Goal: Check status: Check status

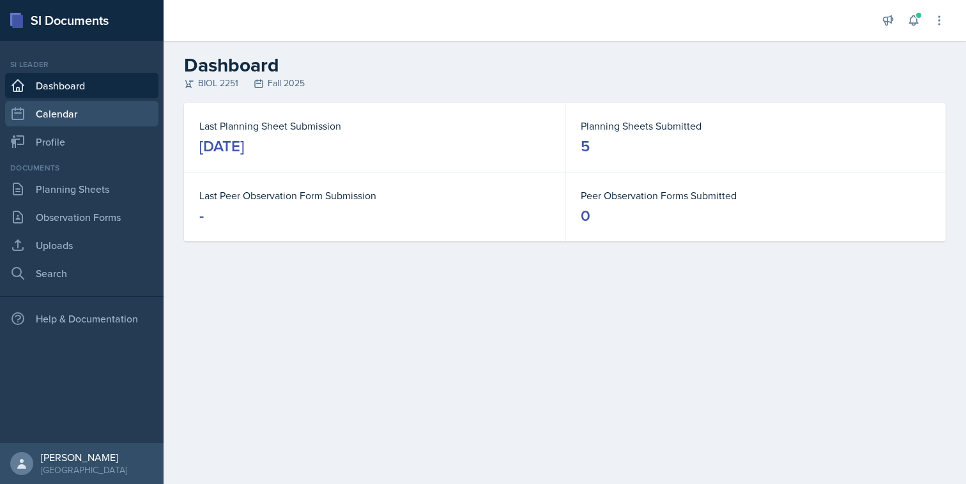
click at [120, 125] on link "Calendar" at bounding box center [81, 114] width 153 height 26
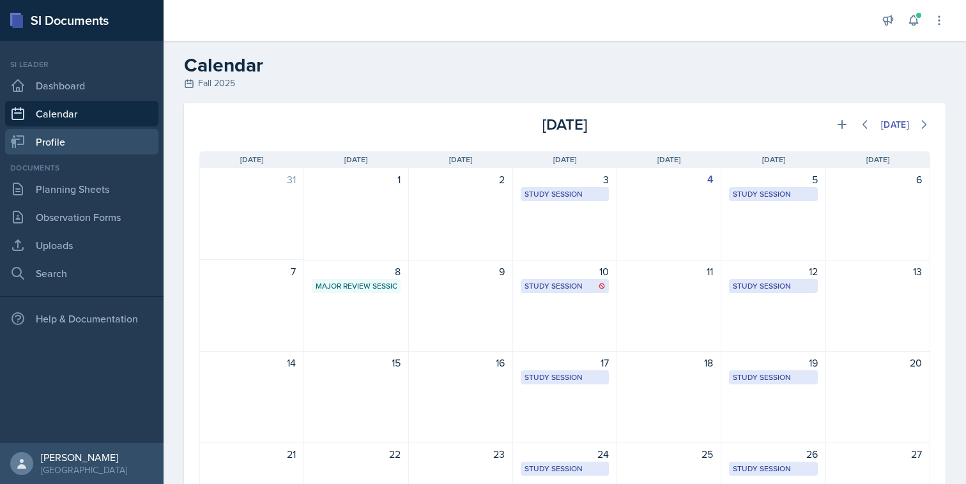
click at [122, 138] on link "Profile" at bounding box center [81, 142] width 153 height 26
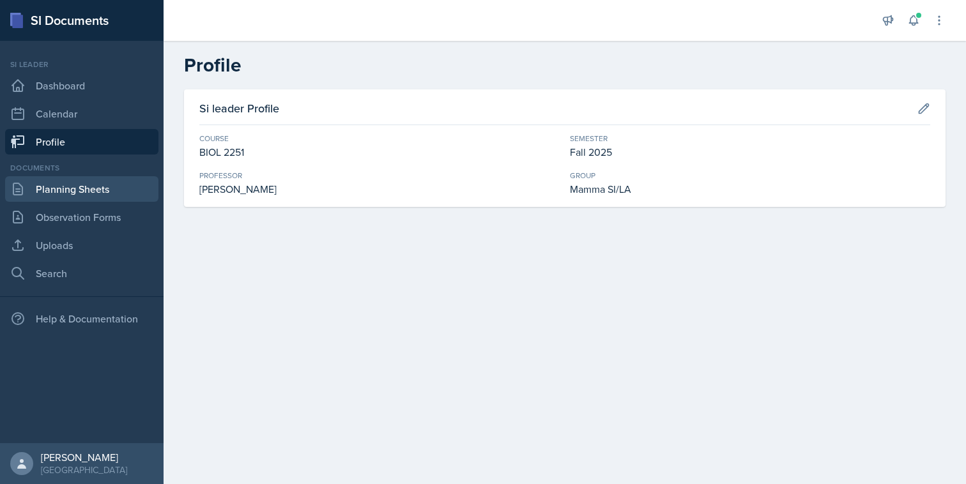
click at [109, 183] on link "Planning Sheets" at bounding box center [81, 189] width 153 height 26
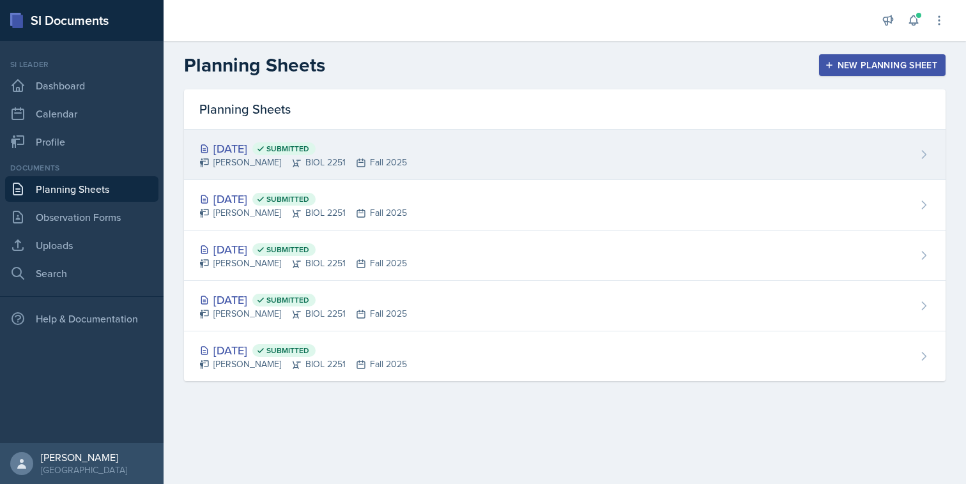
click at [460, 169] on div "[DATE] Submitted [PERSON_NAME] BIOL 2251 Fall 2025" at bounding box center [564, 155] width 761 height 50
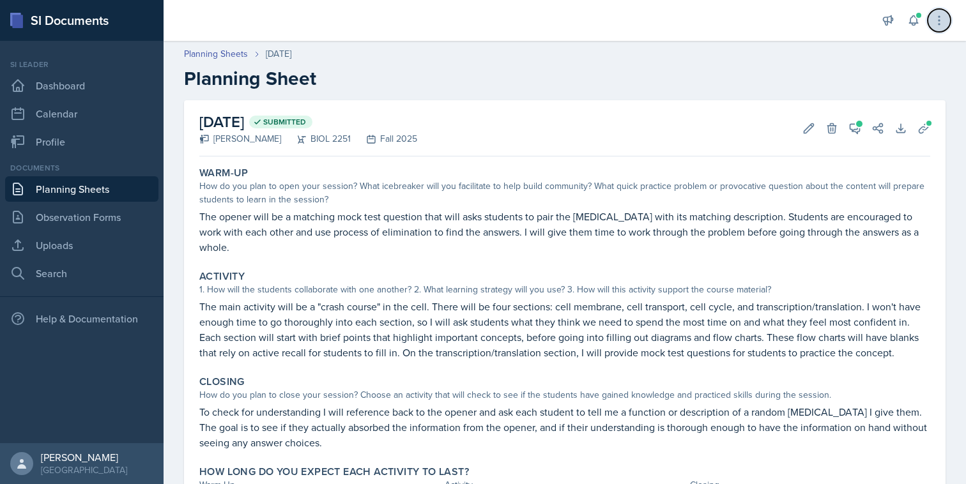
click at [938, 24] on icon at bounding box center [938, 20] width 1 height 8
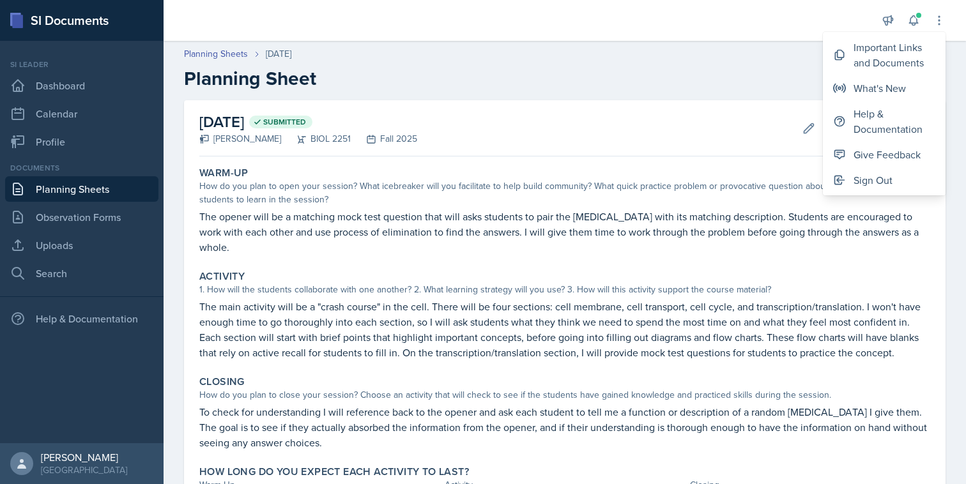
click at [948, 48] on div "Planning Sheets [DATE] Planning Sheet" at bounding box center [564, 68] width 802 height 43
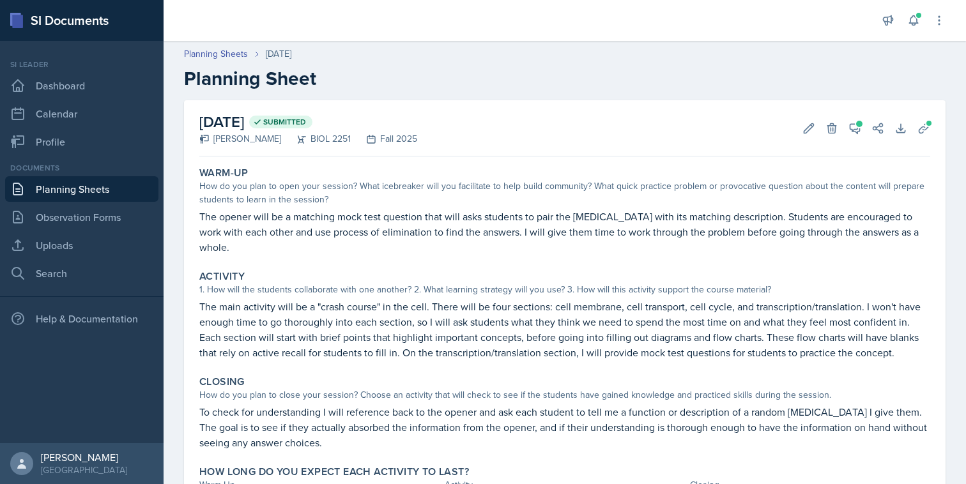
scroll to position [61, 0]
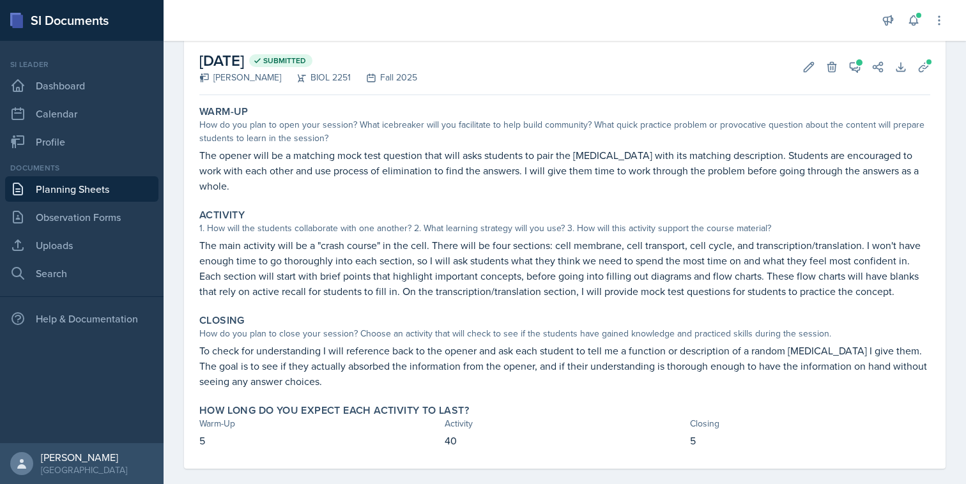
click at [105, 189] on link "Planning Sheets" at bounding box center [81, 189] width 153 height 26
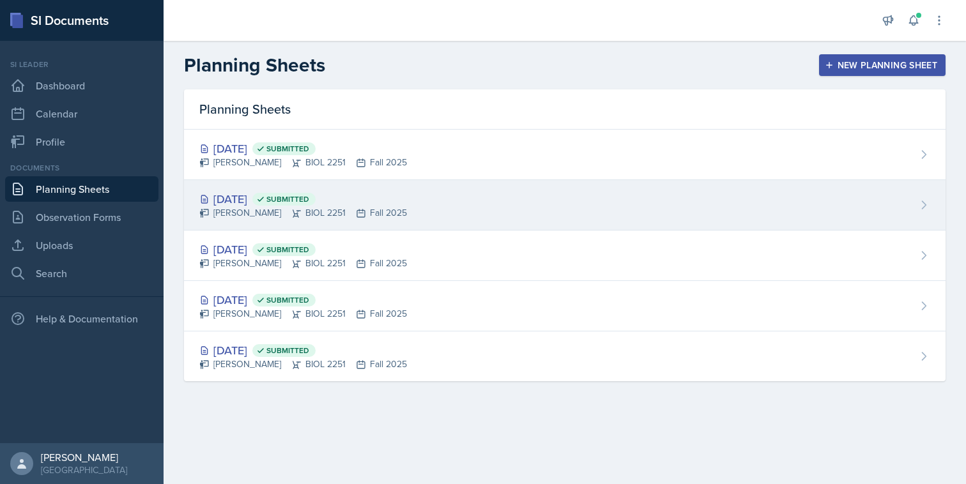
click at [428, 201] on div "[DATE] Submitted [PERSON_NAME] BIOL 2251 Fall 2025" at bounding box center [564, 205] width 761 height 50
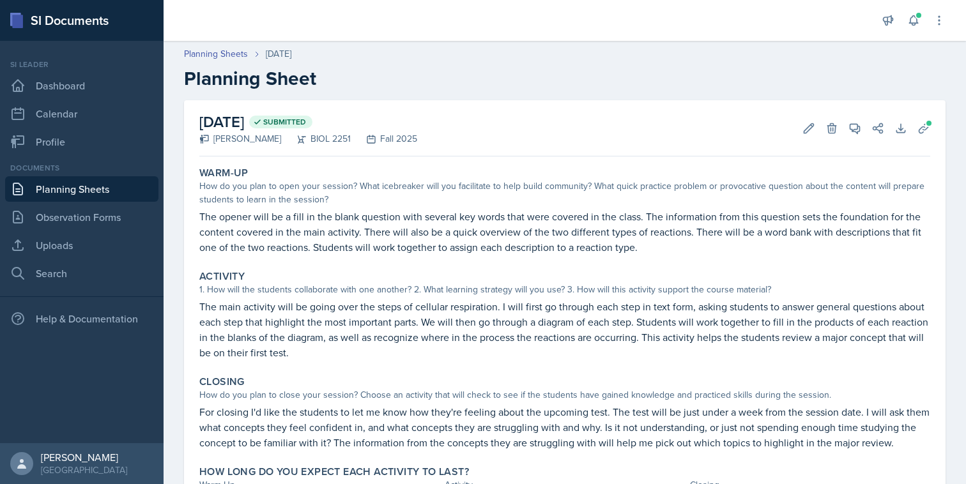
click at [133, 192] on link "Planning Sheets" at bounding box center [81, 189] width 153 height 26
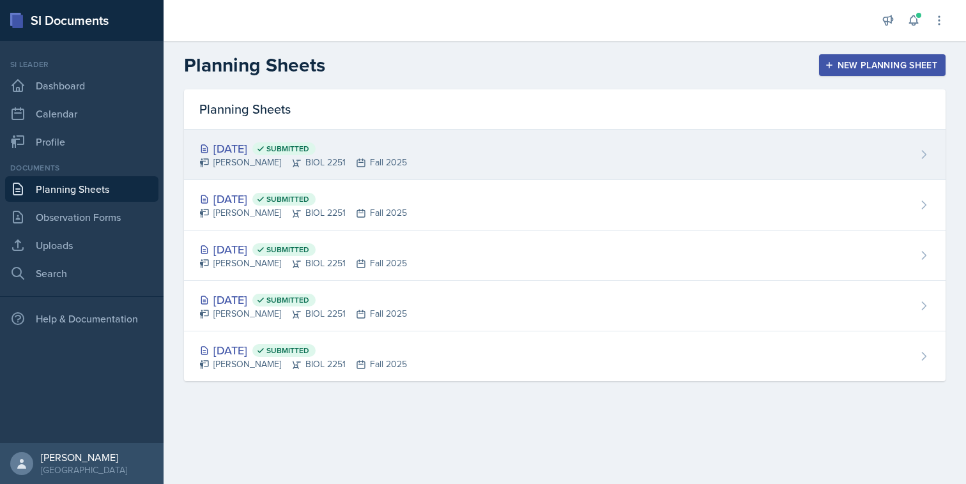
click at [294, 149] on span "Submitted" at bounding box center [283, 148] width 63 height 13
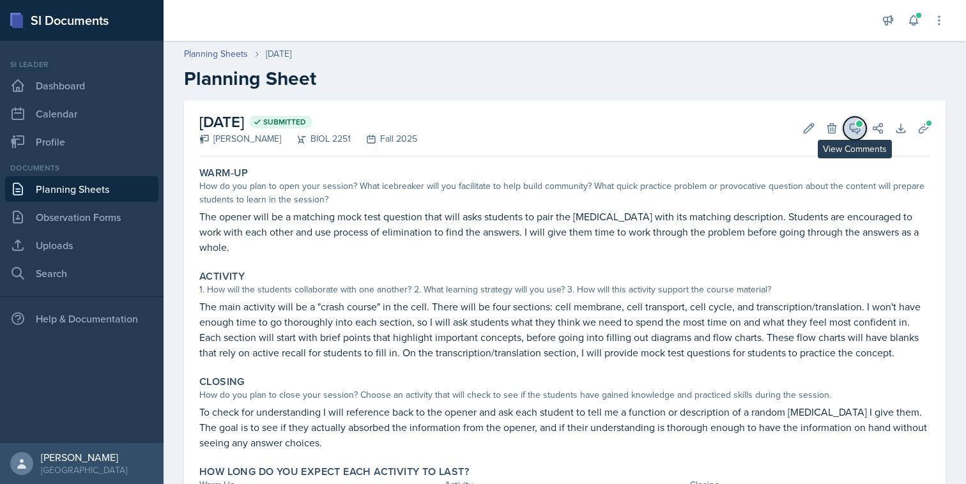
click at [851, 132] on icon at bounding box center [854, 128] width 13 height 13
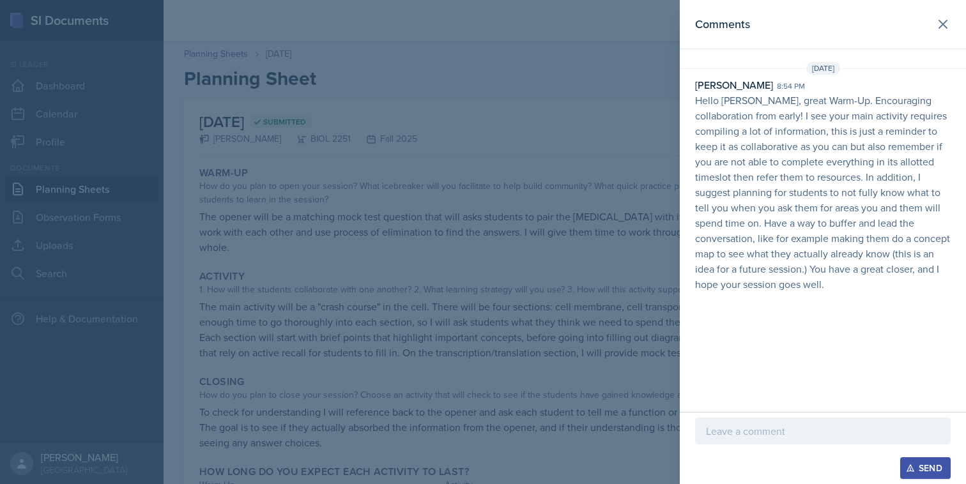
click at [647, 201] on div at bounding box center [483, 242] width 966 height 484
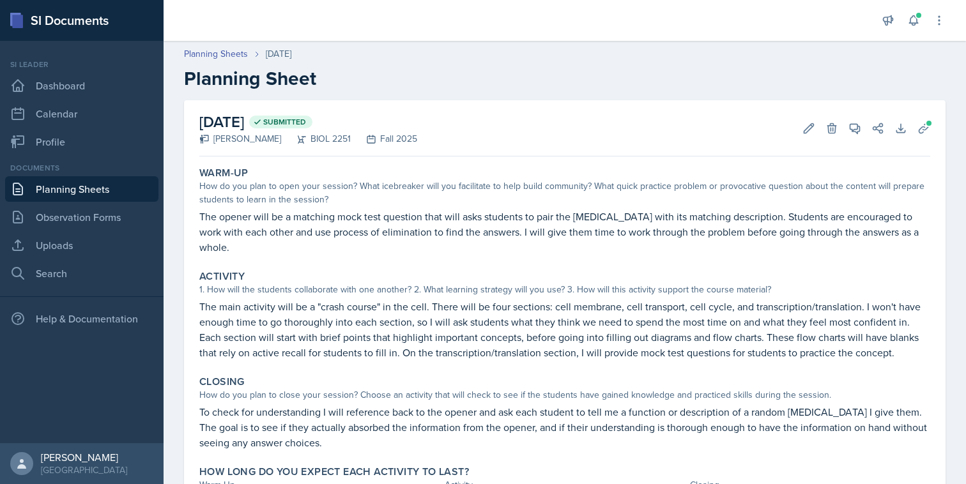
scroll to position [61, 0]
